Goal: Check status: Check status

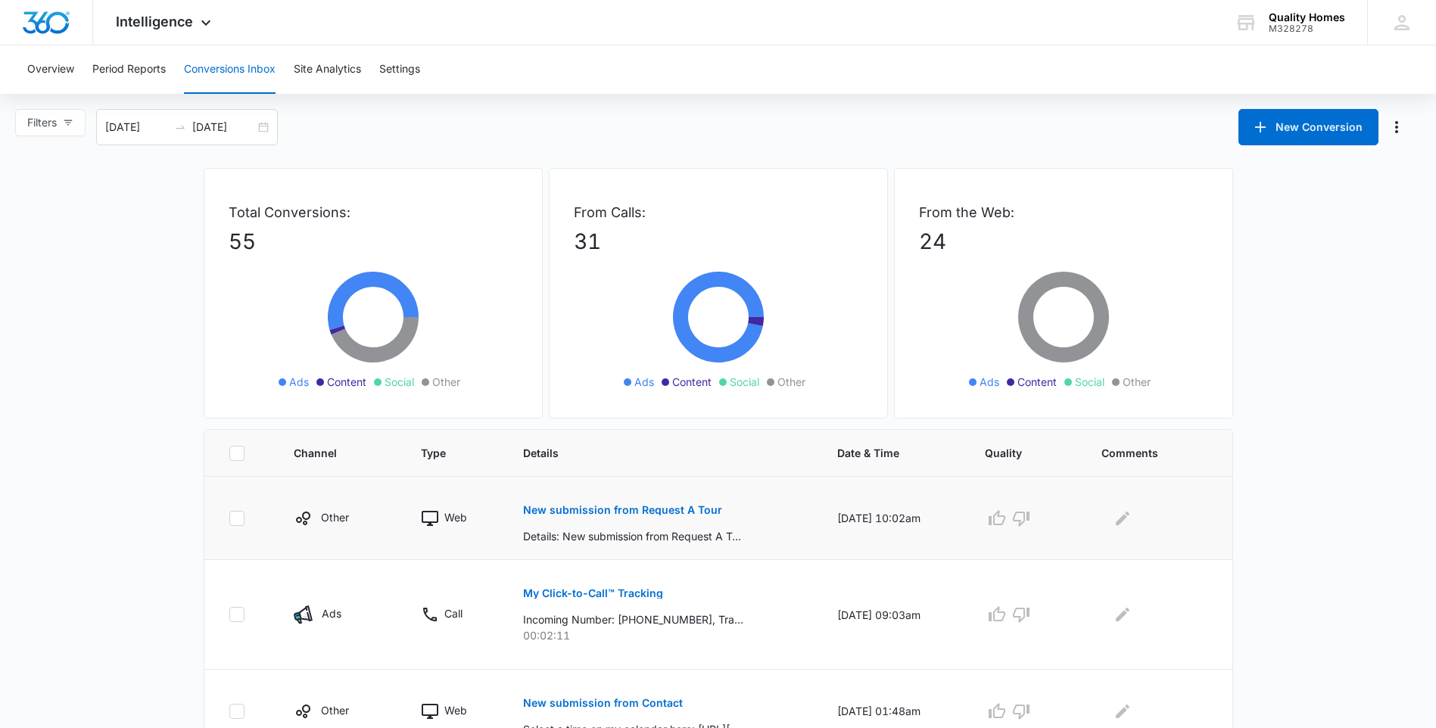
click at [614, 515] on p "New submission from Request A Tour" at bounding box center [622, 510] width 199 height 11
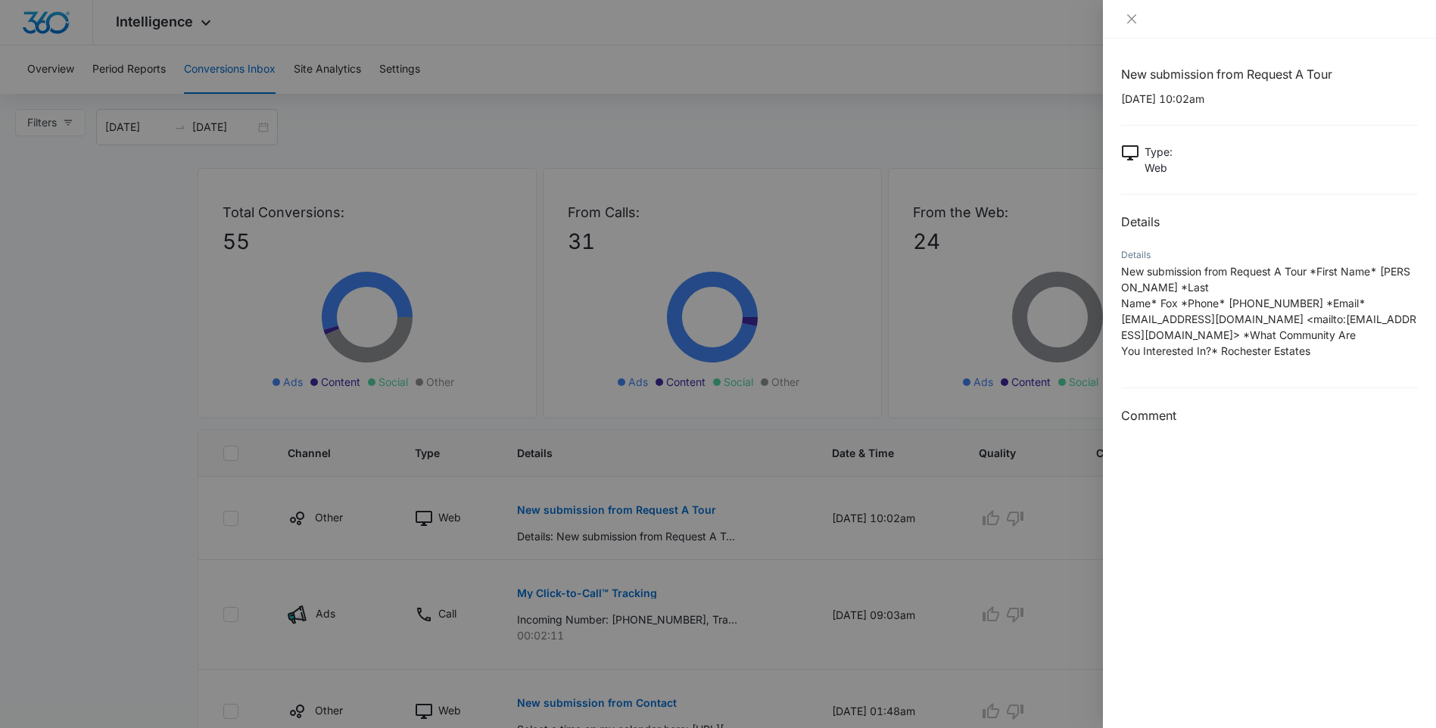
click at [51, 220] on div at bounding box center [718, 364] width 1436 height 728
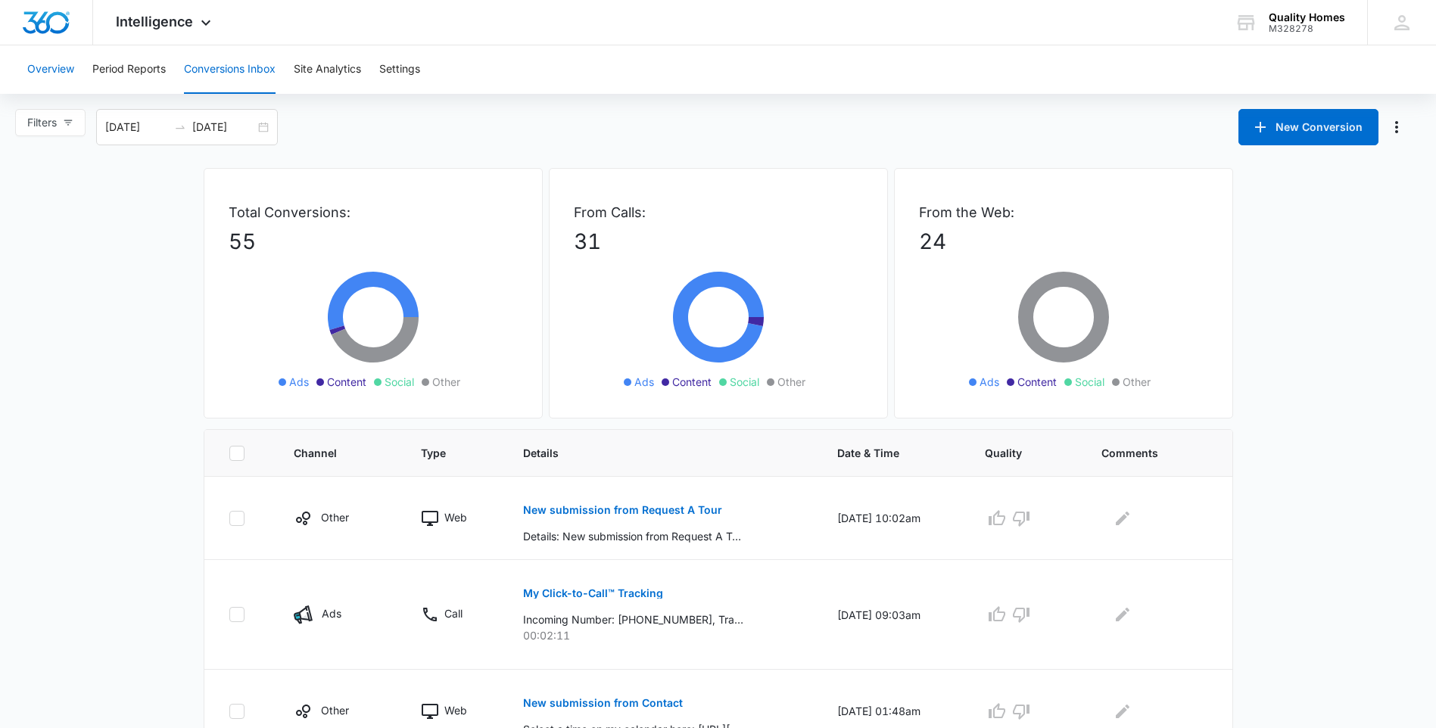
click at [49, 78] on button "Overview" at bounding box center [50, 69] width 47 height 48
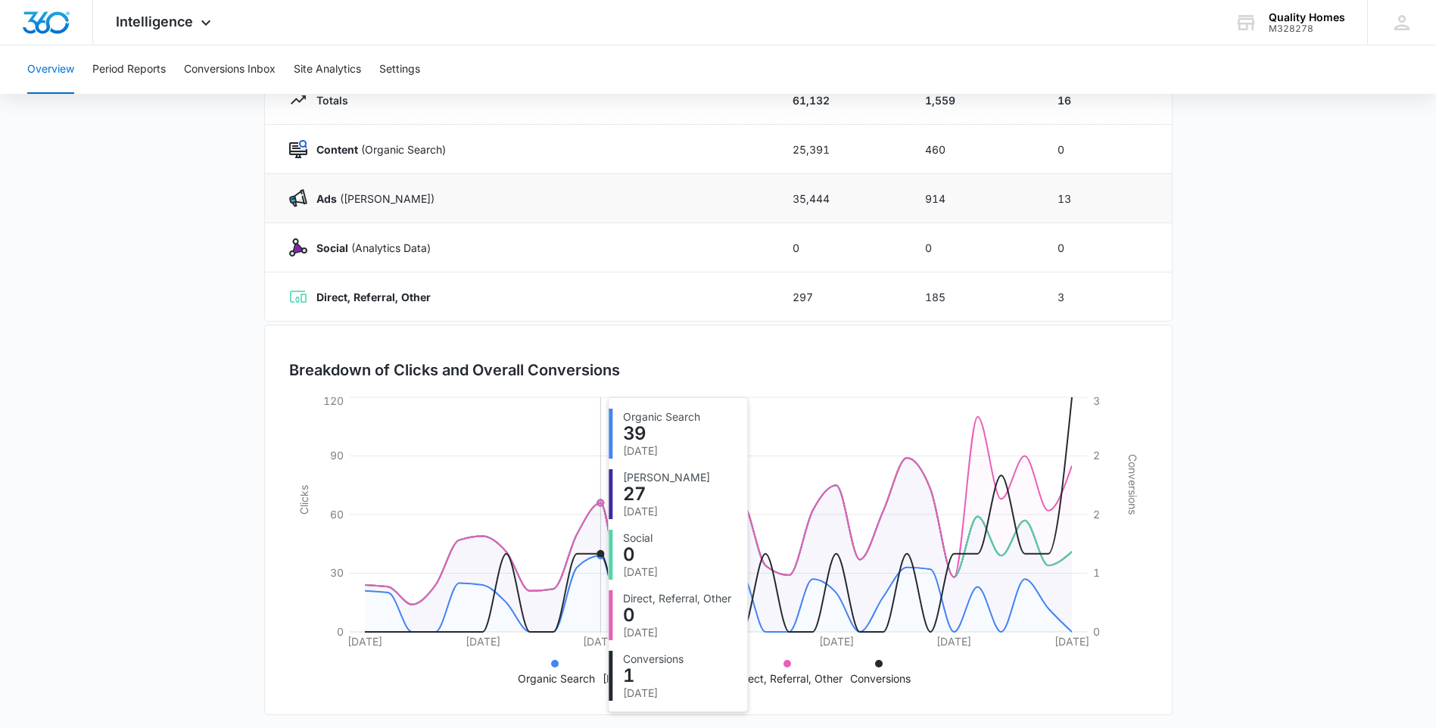
scroll to position [209, 0]
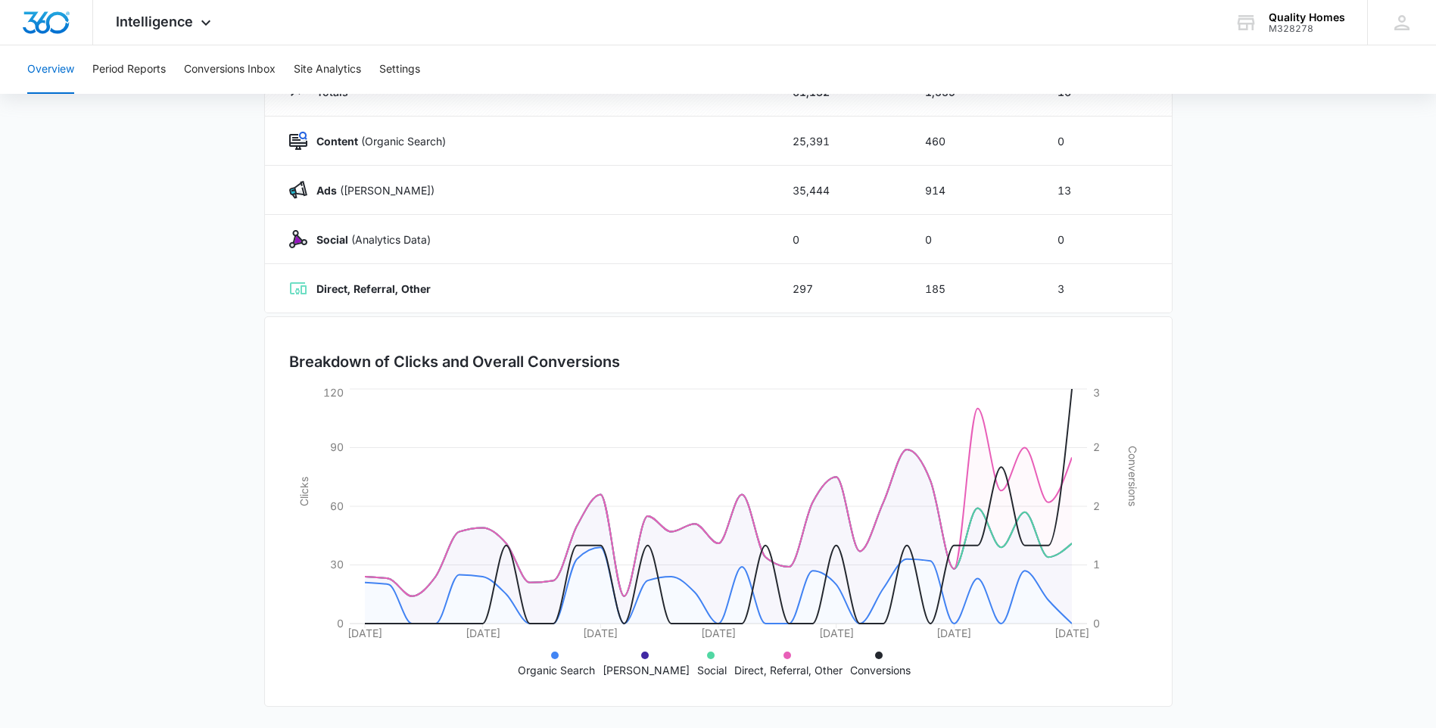
click at [222, 464] on main "Overview [DATE] [DATE] Channel Impressions Clicks Conversions Totals 61,132 1,5…" at bounding box center [718, 330] width 1436 height 795
